Goal: Check status: Check status

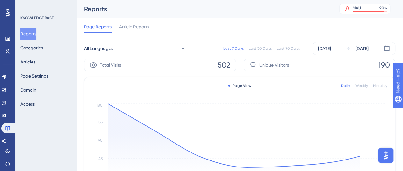
click at [327, 53] on div "[DATE] [DATE]" at bounding box center [354, 48] width 83 height 13
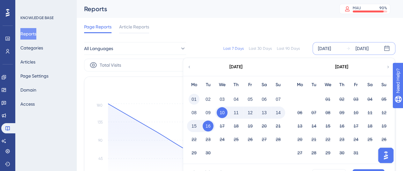
click at [195, 101] on html "✨ Save My Spot!✨" at bounding box center [205, 73] width 408 height 176
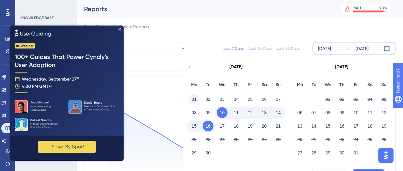
click at [194, 97] on button "01" at bounding box center [194, 99] width 11 height 11
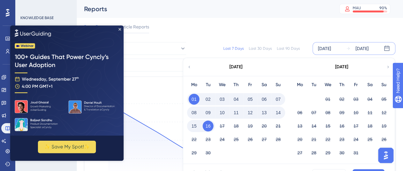
click at [365, 168] on div "[DATE] - [DATE] Cancel Apply" at bounding box center [289, 174] width 212 height 20
click at [365, 169] on button "Apply" at bounding box center [369, 174] width 32 height 10
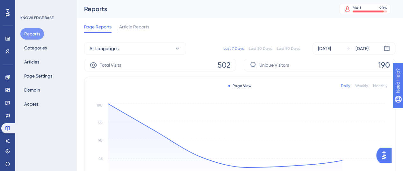
click at [334, 55] on div "All Languages Last 7 Days Last 30 Days Last 90 Days Sep 10 2025 Sep 16 2025" at bounding box center [239, 48] width 311 height 20
click at [331, 51] on div "[DATE]" at bounding box center [324, 49] width 13 height 8
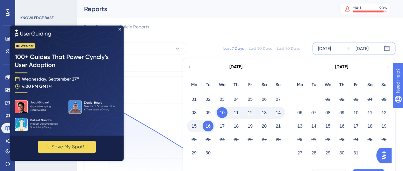
click at [197, 99] on button "01" at bounding box center [194, 99] width 11 height 11
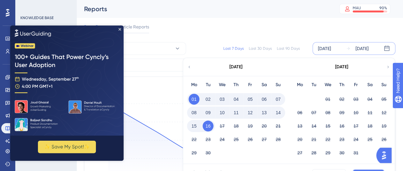
click at [358, 169] on button "Apply" at bounding box center [369, 174] width 32 height 10
